Goal: Information Seeking & Learning: Learn about a topic

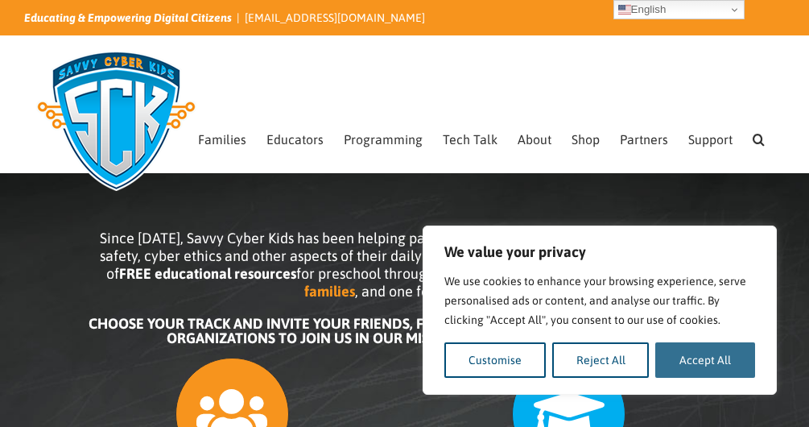
click at [735, 356] on button "Accept All" at bounding box center [706, 359] width 100 height 35
checkbox input "true"
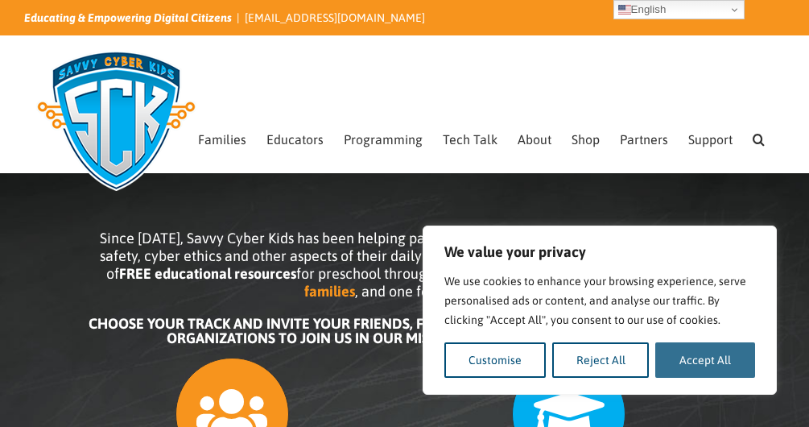
checkbox input "true"
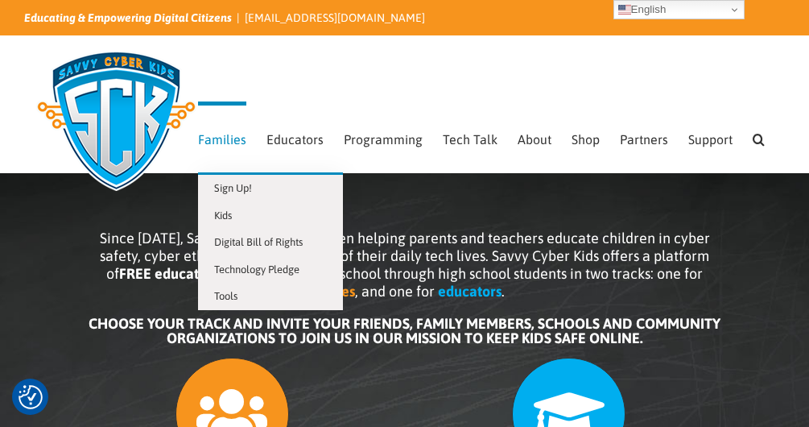
click at [198, 140] on span "Families" at bounding box center [222, 139] width 48 height 13
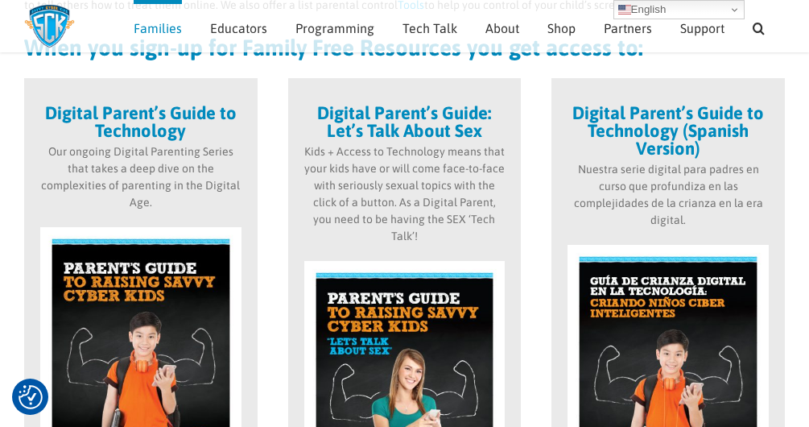
scroll to position [424, 0]
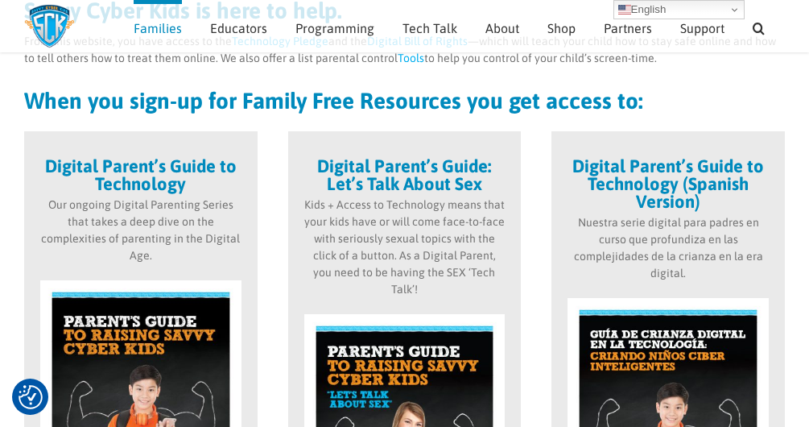
click at [97, 168] on strong "Digital Parent’s Guide to Technology" at bounding box center [141, 174] width 192 height 39
click at [72, 168] on strong "Digital Parent’s Guide to Technology" at bounding box center [141, 174] width 192 height 39
click at [142, 333] on img at bounding box center [140, 410] width 201 height 260
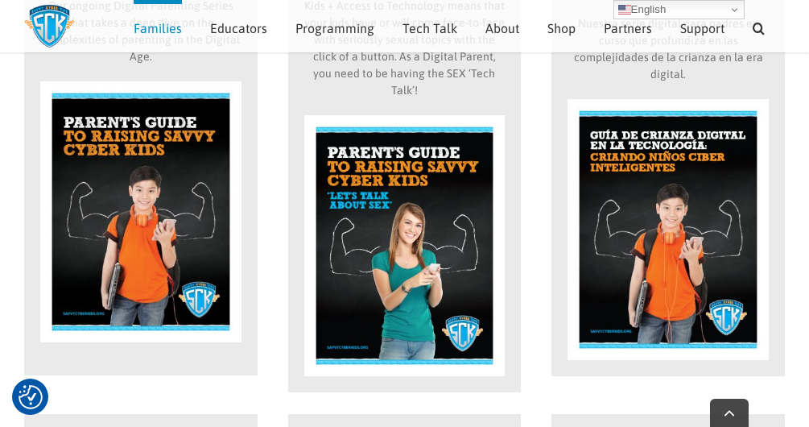
scroll to position [623, 0]
click at [129, 257] on img at bounding box center [140, 211] width 201 height 260
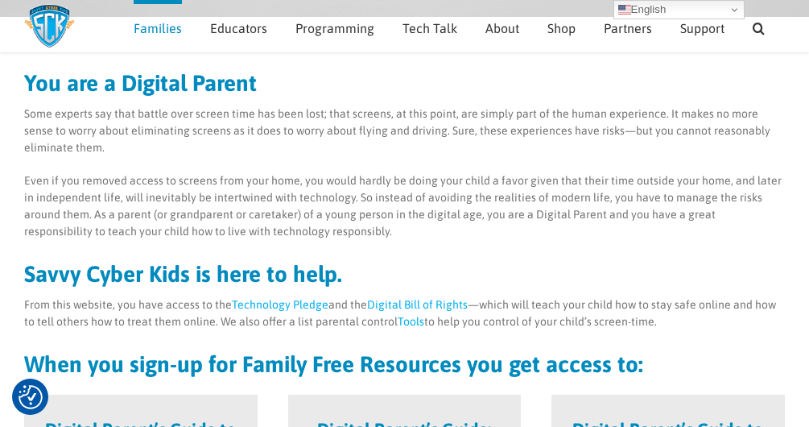
scroll to position [159, 0]
